Goal: Task Accomplishment & Management: Manage account settings

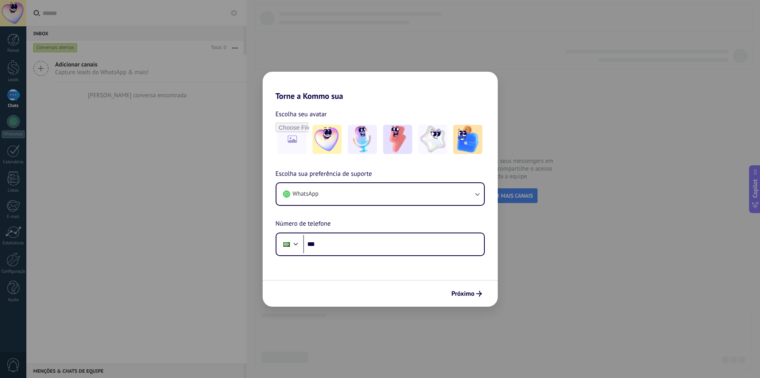
click at [135, 175] on div "Adicionar canais Capture leads do WhatsApp & mais! Nenhuma conversa encontrada" at bounding box center [136, 209] width 220 height 308
click at [14, 122] on div at bounding box center [13, 121] width 13 height 13
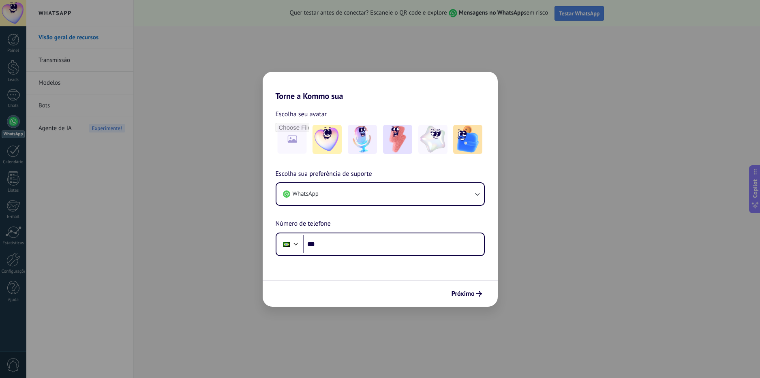
click at [575, 13] on span "Testar WhatsApp" at bounding box center [579, 13] width 41 height 7
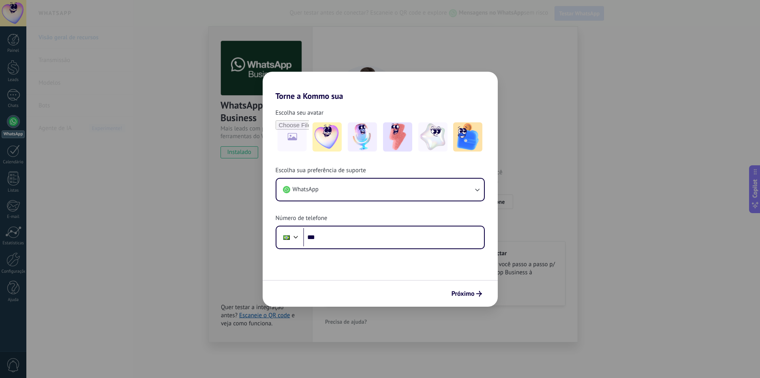
click at [13, 118] on div at bounding box center [13, 121] width 13 height 13
click at [10, 71] on div at bounding box center [13, 67] width 12 height 15
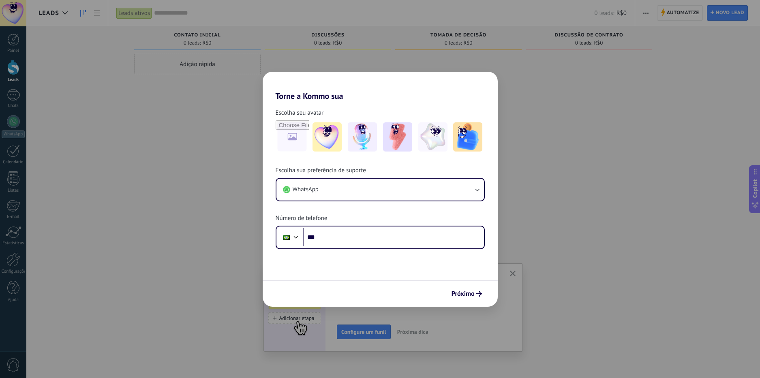
click at [513, 271] on icon "button" at bounding box center [513, 274] width 6 height 6
click at [504, 95] on div at bounding box center [455, 190] width 126 height 272
click at [659, 9] on span "Automatize Automatize" at bounding box center [674, 12] width 46 height 15
